Goal: Information Seeking & Learning: Learn about a topic

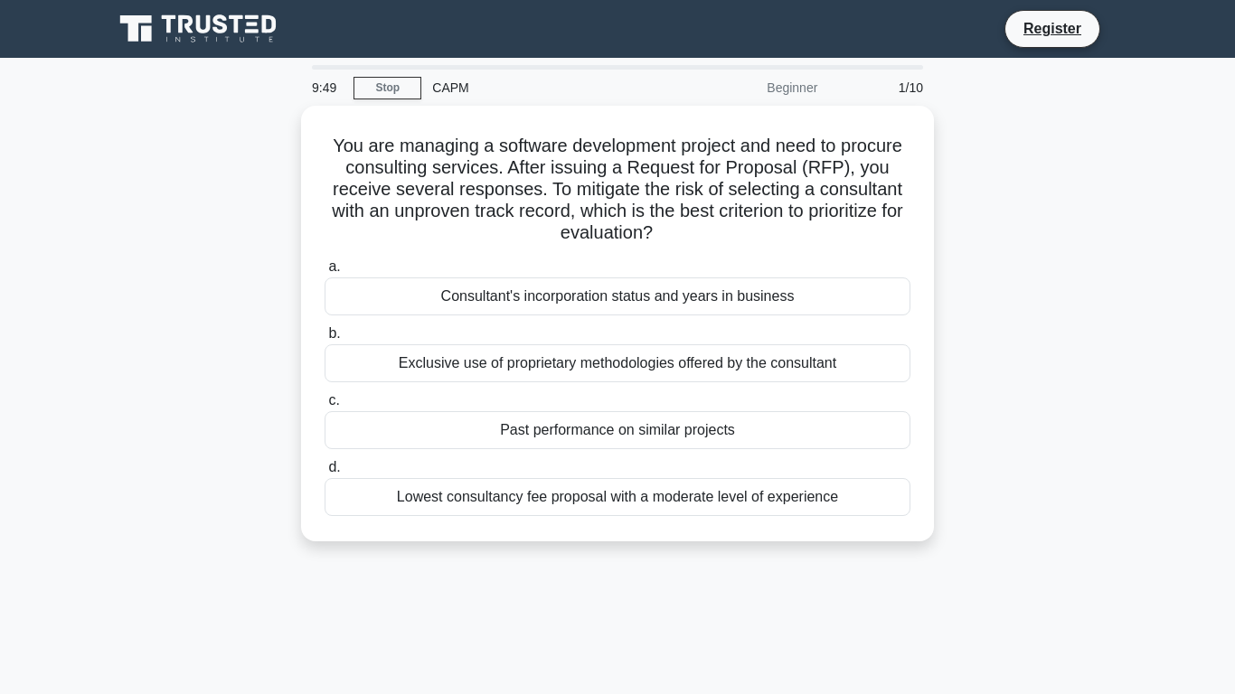
click at [433, 356] on div "Exclusive use of proprietary methodologies offered by the consultant" at bounding box center [618, 363] width 586 height 38
click at [325, 340] on input "b. Exclusive use of proprietary methodologies offered by the consultant" at bounding box center [325, 334] width 0 height 12
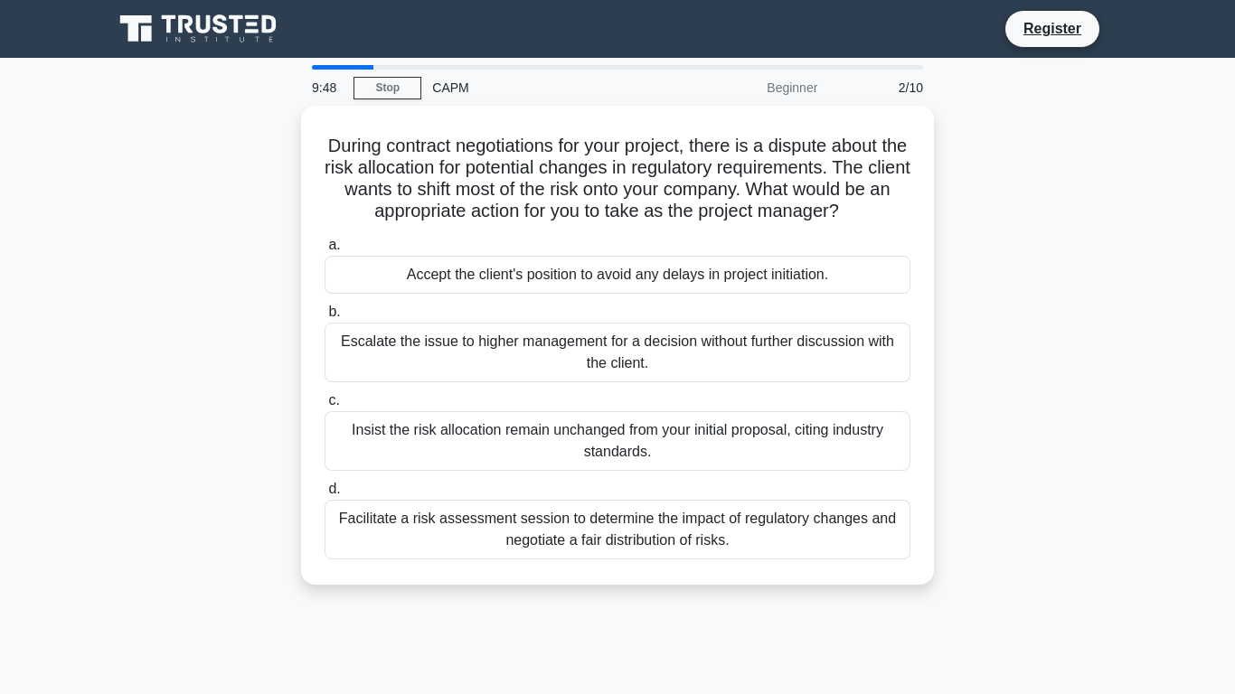
click at [433, 356] on div "Escalate the issue to higher management for a decision without further discussi…" at bounding box center [618, 353] width 586 height 60
click at [325, 318] on input "b. Escalate the issue to higher management for a decision without further discu…" at bounding box center [325, 312] width 0 height 12
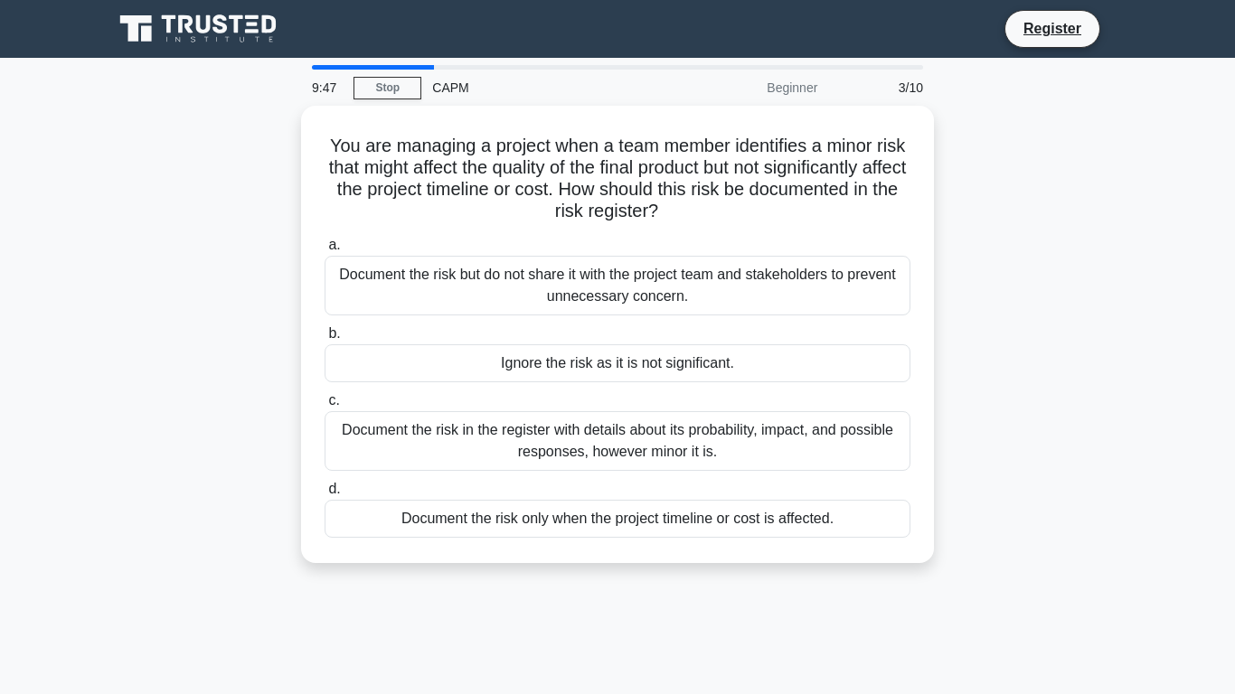
click at [433, 356] on div "Ignore the risk as it is not significant." at bounding box center [618, 363] width 586 height 38
click at [325, 340] on input "b. Ignore the risk as it is not significant." at bounding box center [325, 334] width 0 height 12
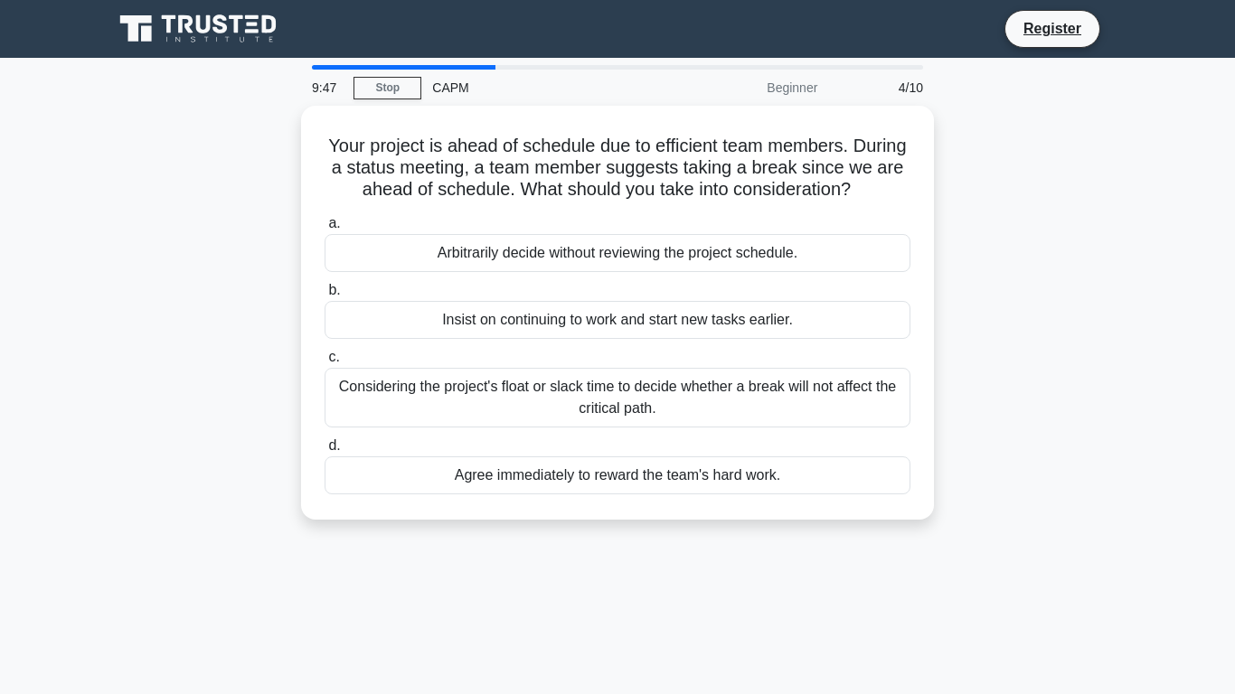
click at [433, 356] on label "c. Considering the project's float or slack time to decide whether a break will…" at bounding box center [618, 386] width 586 height 81
click at [325, 356] on input "c. Considering the project's float or slack time to decide whether a break will…" at bounding box center [325, 358] width 0 height 12
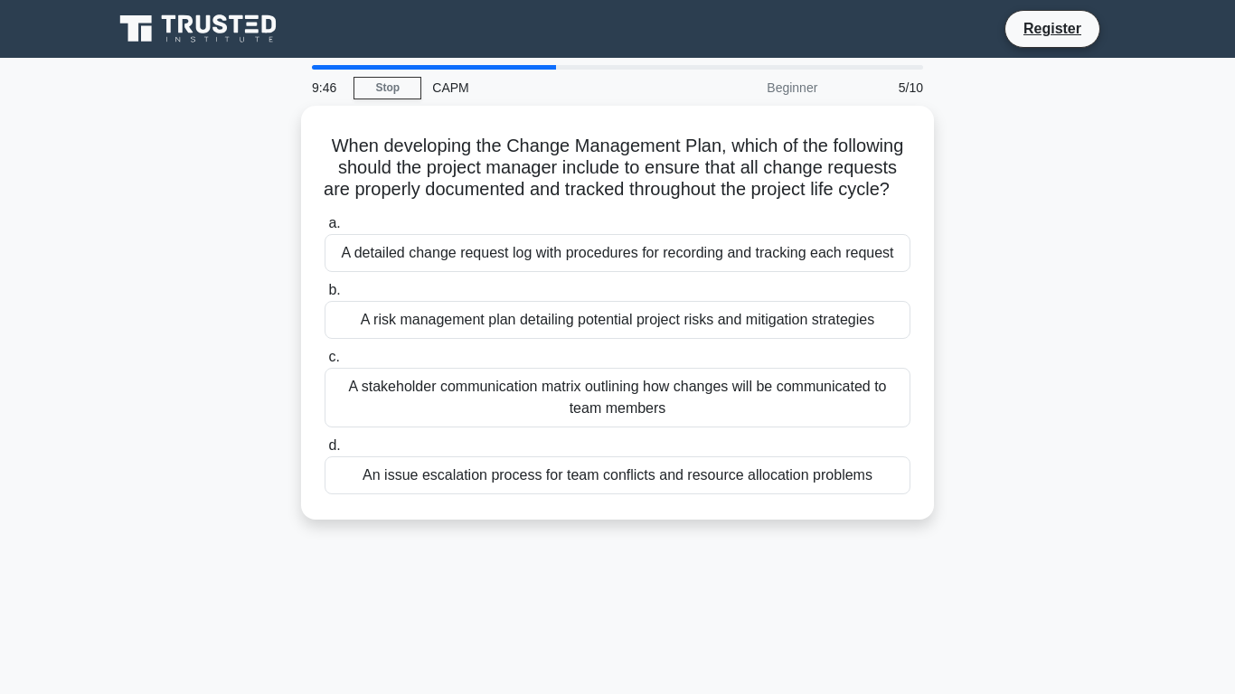
click at [433, 339] on div "A risk management plan detailing potential project risks and mitigation strateg…" at bounding box center [618, 320] width 586 height 38
click at [325, 297] on input "b. A risk management plan detailing potential project risks and mitigation stra…" at bounding box center [325, 291] width 0 height 12
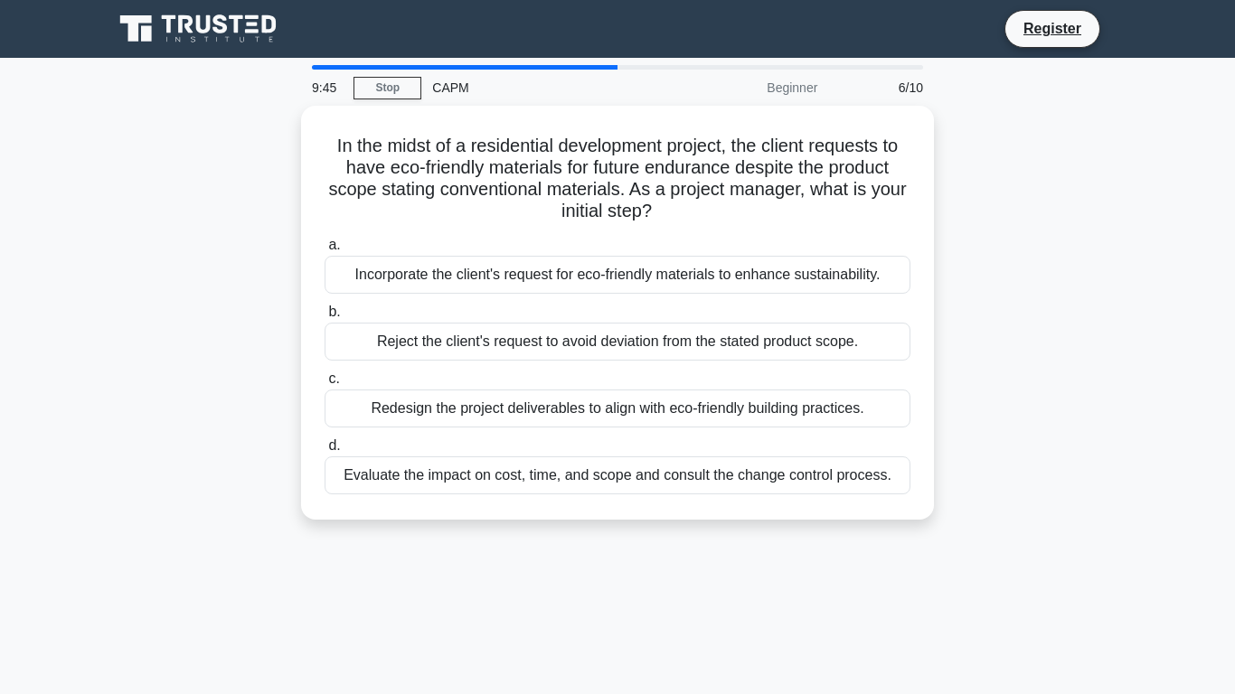
click at [433, 356] on div "Reject the client's request to avoid deviation from the stated product scope." at bounding box center [618, 342] width 586 height 38
click at [325, 318] on input "b. Reject the client's request to avoid deviation from the stated product scope." at bounding box center [325, 312] width 0 height 12
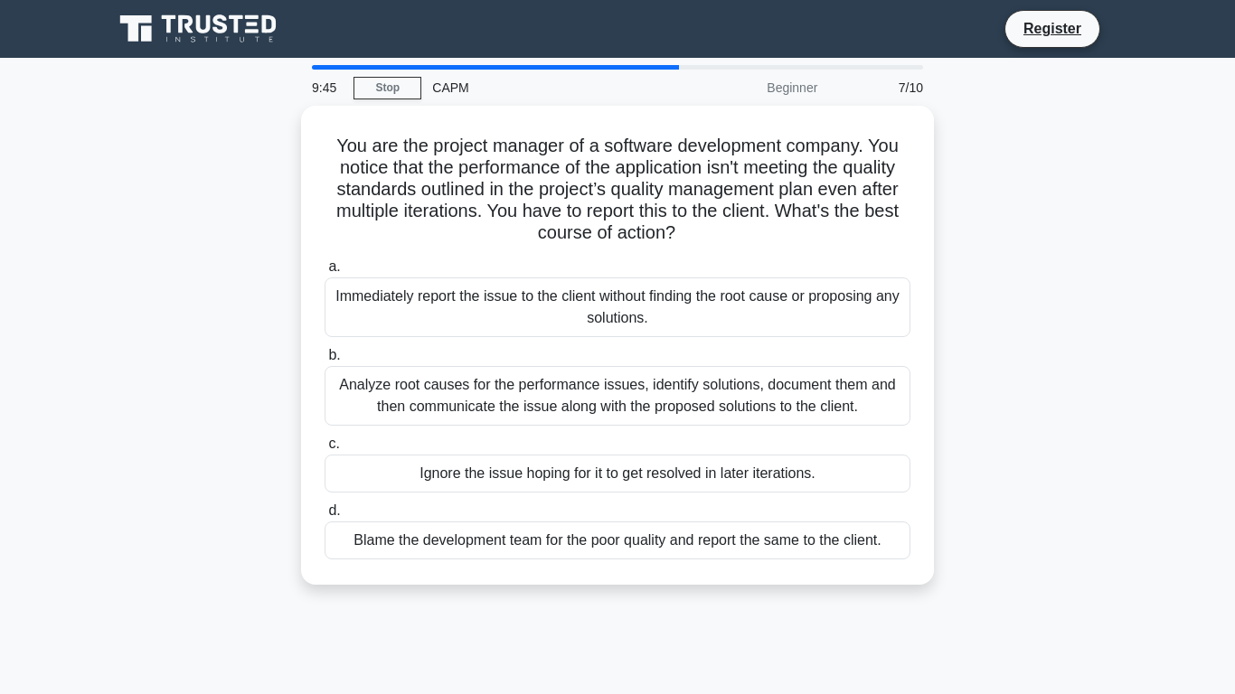
click at [433, 356] on label "b. Analyze root causes for the performance issues, identify solutions, document…" at bounding box center [618, 384] width 586 height 81
click at [325, 356] on input "b. Analyze root causes for the performance issues, identify solutions, document…" at bounding box center [325, 356] width 0 height 12
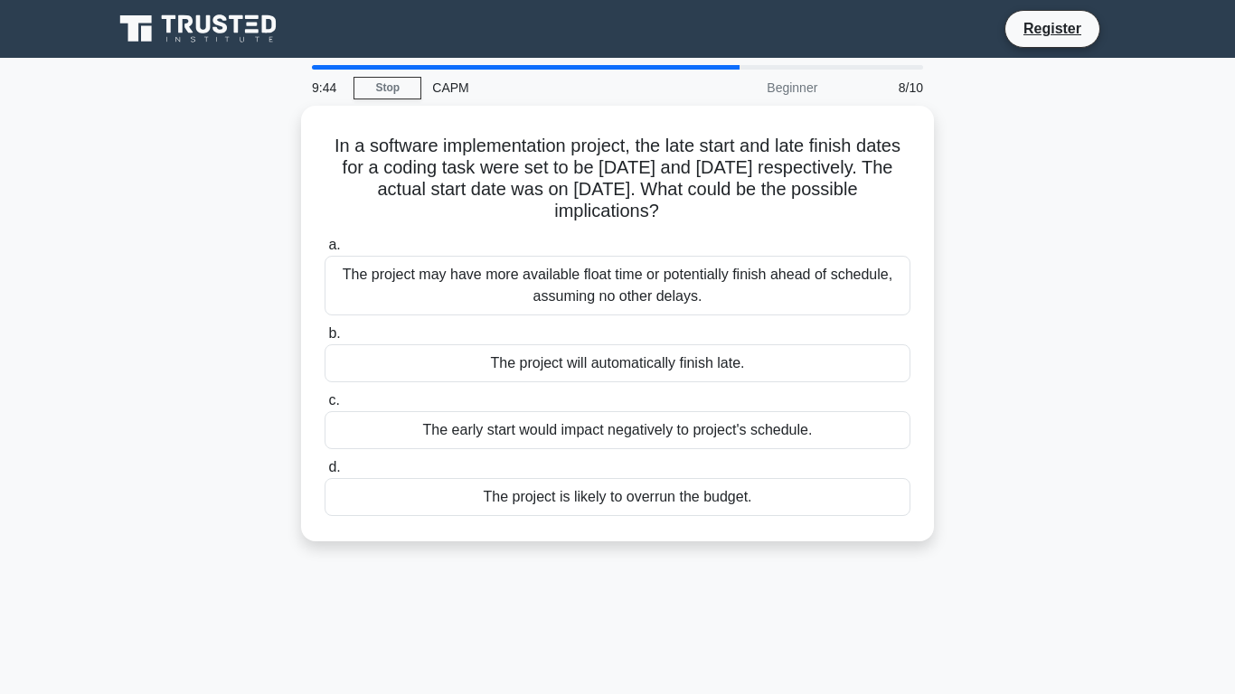
click at [433, 356] on div "The project will automatically finish late." at bounding box center [618, 363] width 586 height 38
click at [325, 340] on input "b. The project will automatically finish late." at bounding box center [325, 334] width 0 height 12
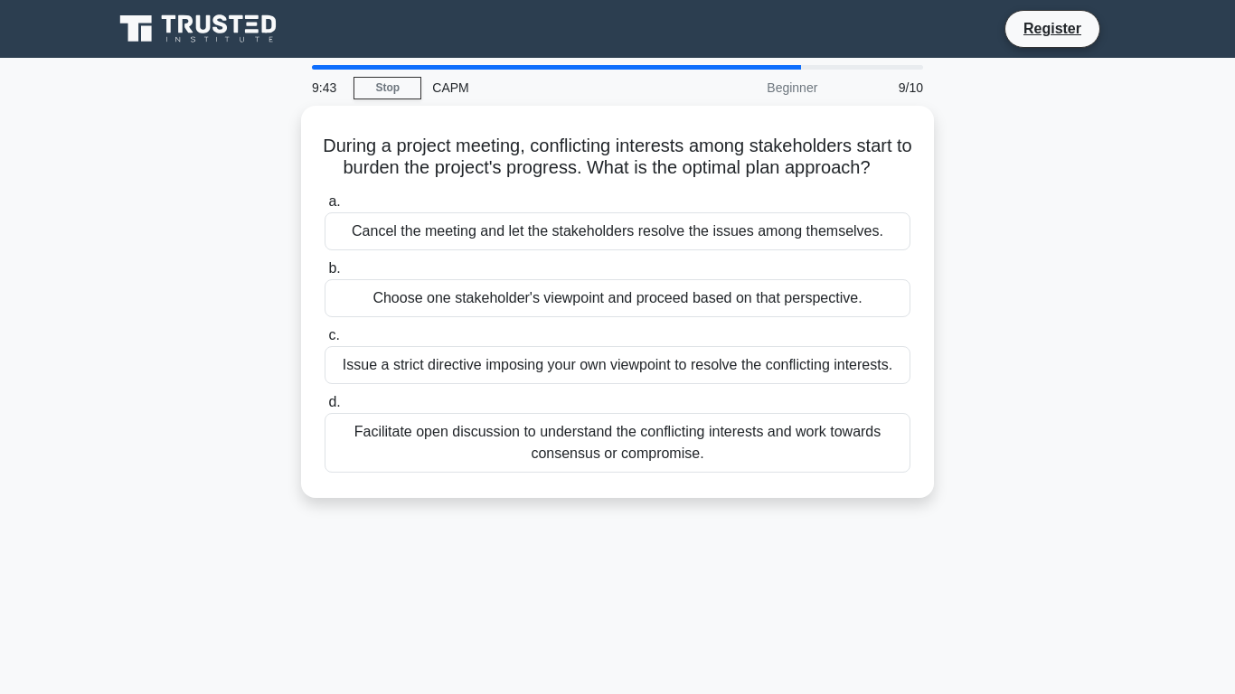
click at [433, 356] on div "Issue a strict directive imposing your own viewpoint to resolve the conflicting…" at bounding box center [618, 365] width 586 height 38
click at [325, 342] on input "c. Issue a strict directive imposing your own viewpoint to resolve the conflict…" at bounding box center [325, 336] width 0 height 12
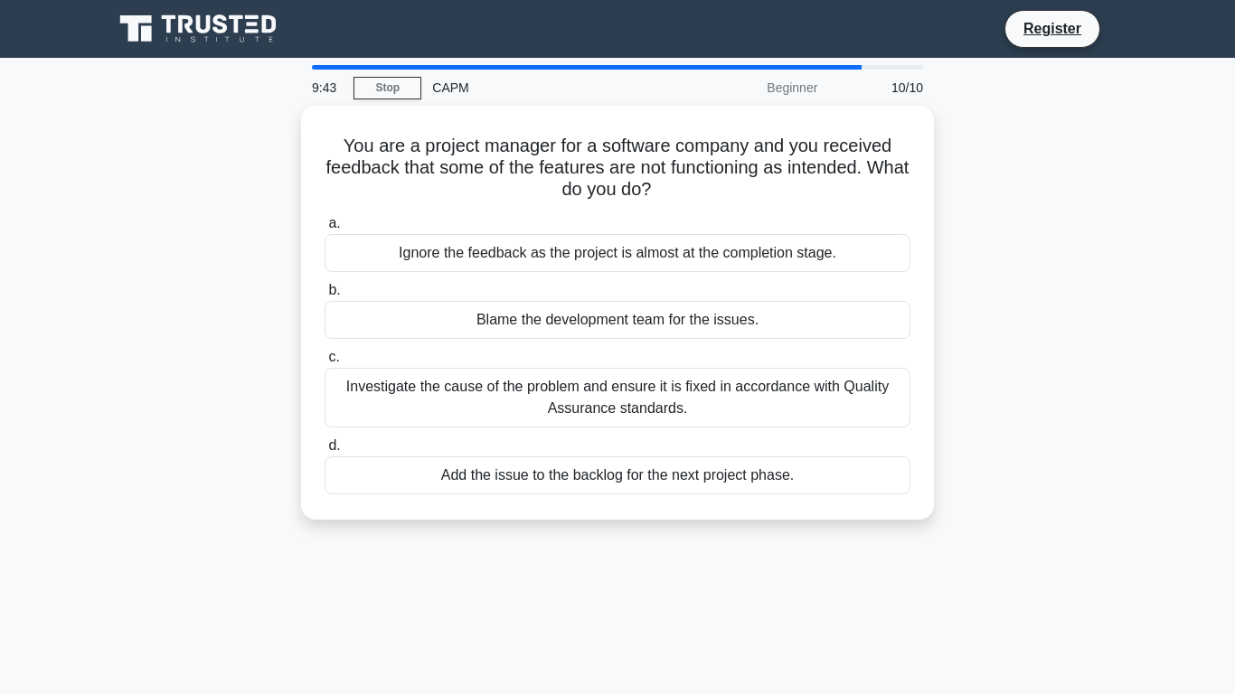
click at [433, 356] on label "c. Investigate the cause of the problem and ensure it is fixed in accordance wi…" at bounding box center [618, 386] width 586 height 81
click at [325, 356] on input "c. Investigate the cause of the problem and ensure it is fixed in accordance wi…" at bounding box center [325, 358] width 0 height 12
